Goal: Information Seeking & Learning: Learn about a topic

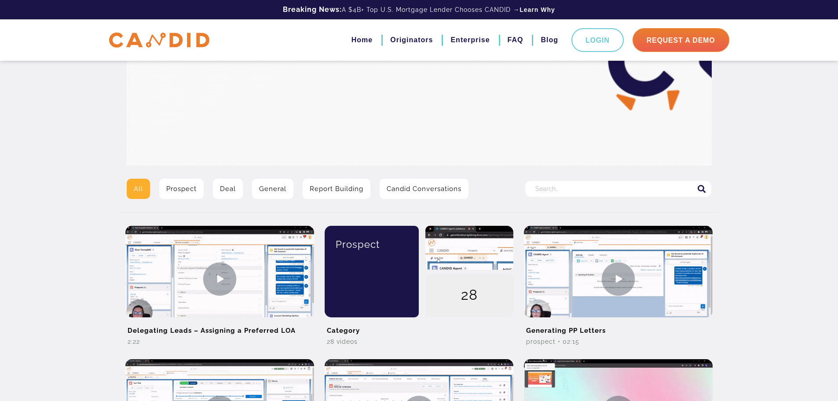
scroll to position [88, 0]
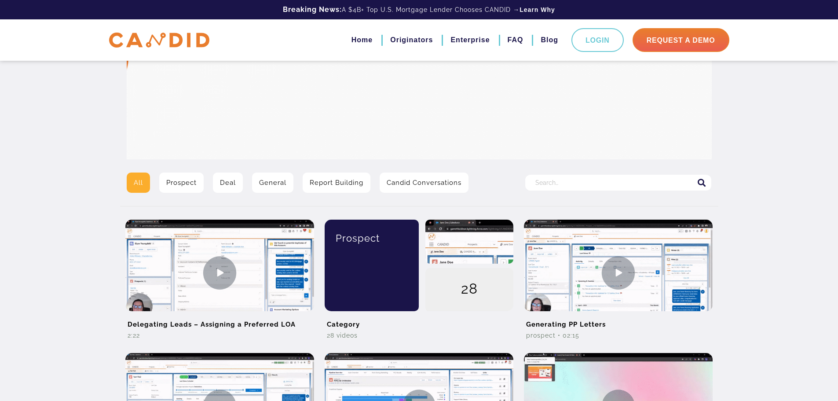
click at [478, 184] on input "Search for:" at bounding box center [618, 183] width 186 height 16
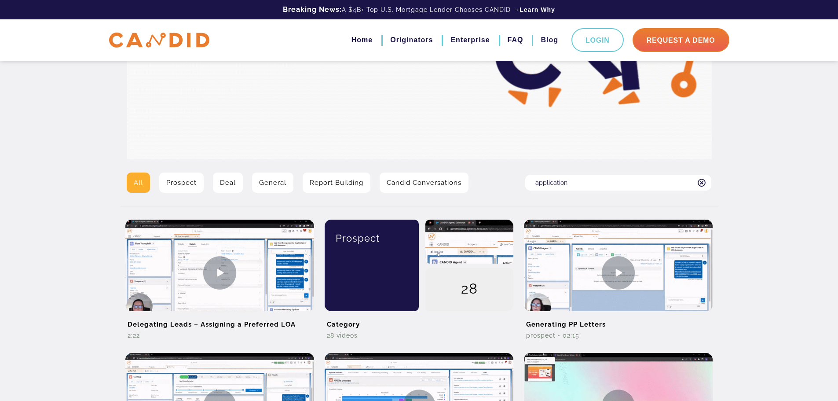
type input "application"
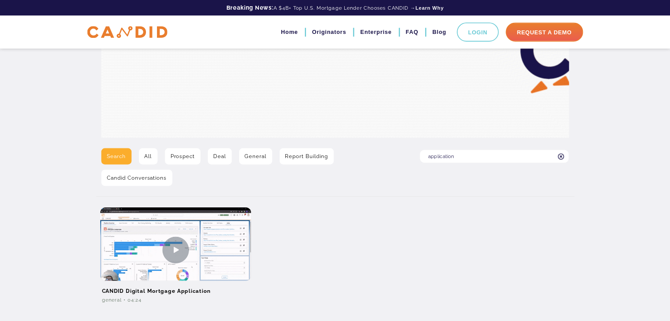
scroll to position [158, 0]
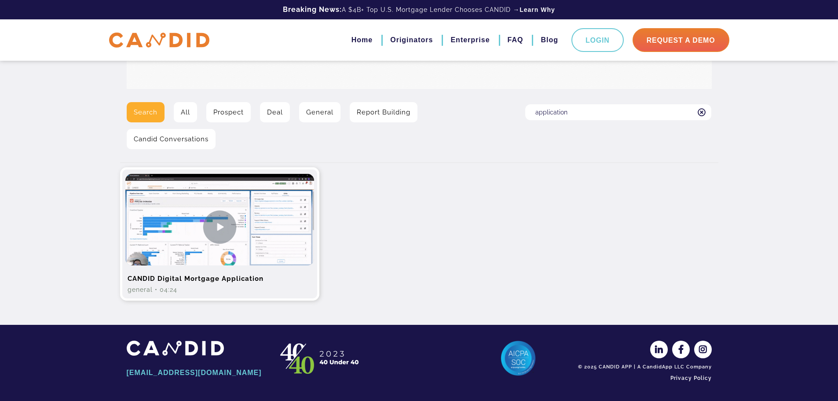
click at [205, 227] on img at bounding box center [219, 227] width 189 height 106
